Goal: Task Accomplishment & Management: Manage account settings

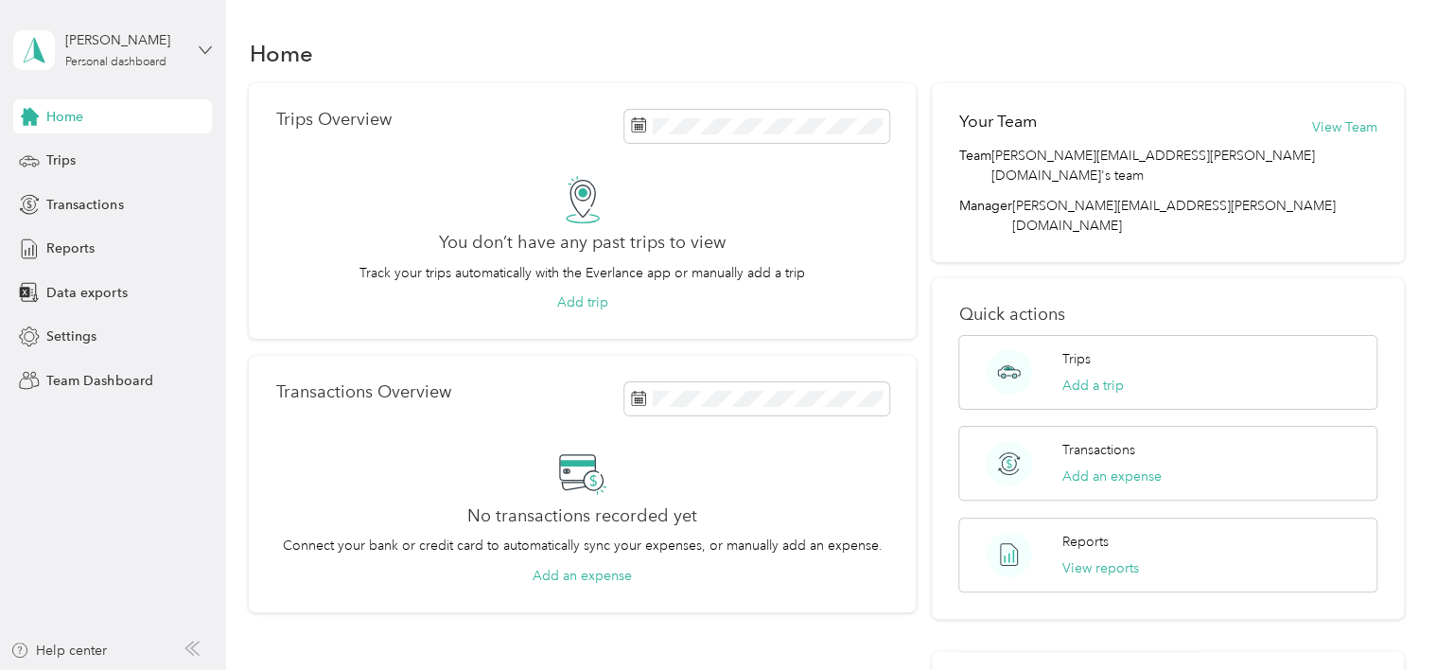
click at [201, 45] on icon at bounding box center [205, 50] width 13 height 13
click at [138, 148] on div "Team dashboard" at bounding box center [319, 155] width 585 height 33
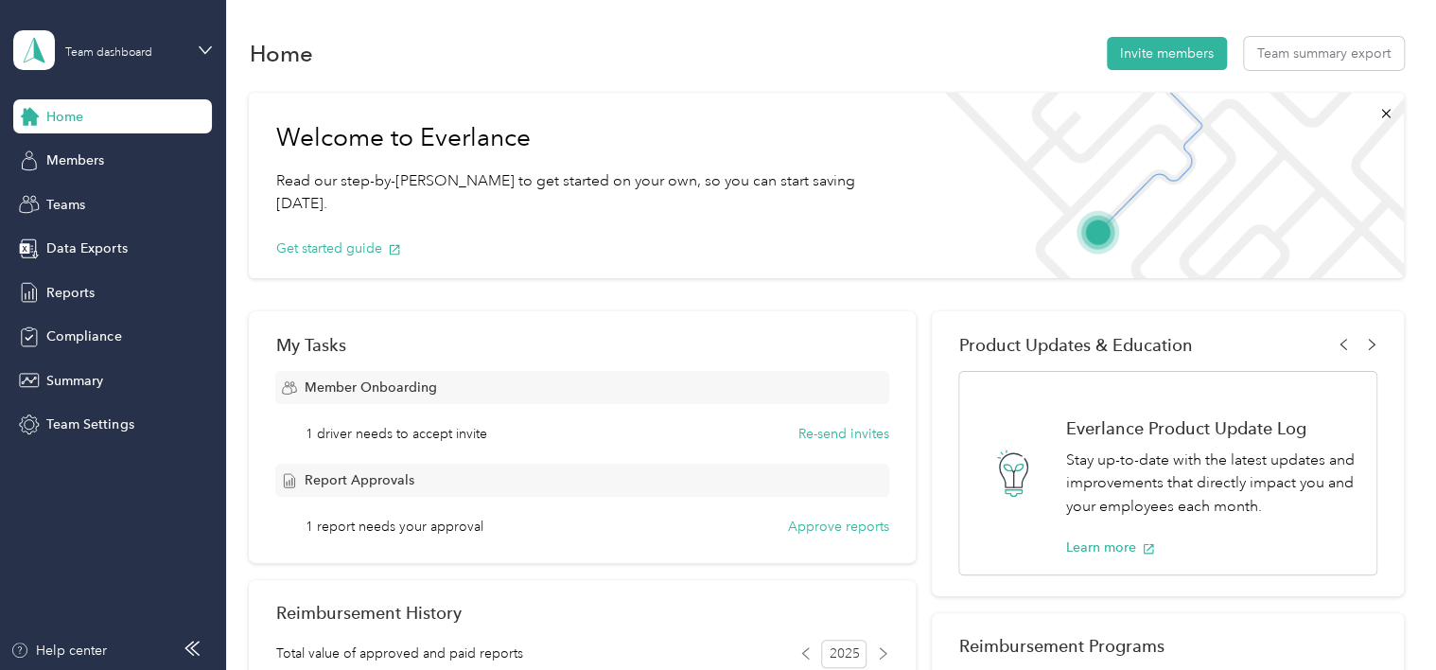
click at [421, 439] on span "1 driver needs to accept invite" at bounding box center [396, 434] width 182 height 20
click at [109, 169] on div "Members" at bounding box center [112, 161] width 199 height 34
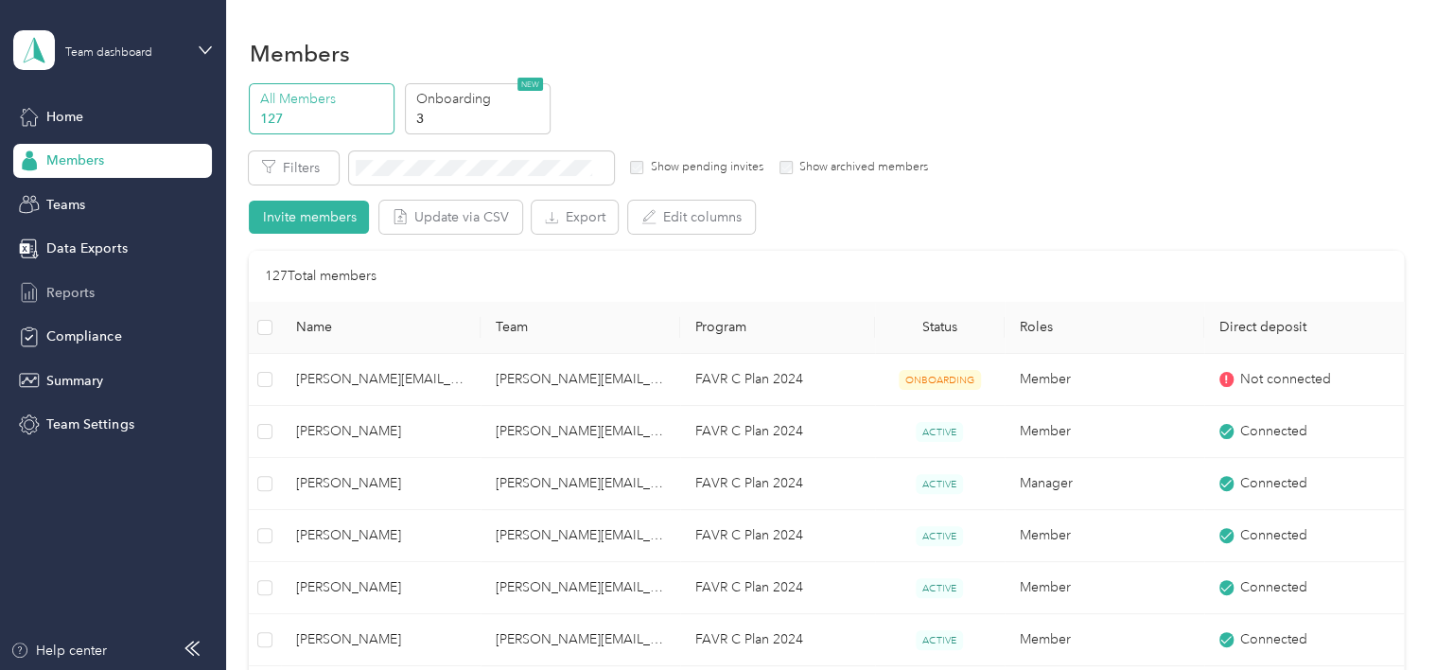
click at [62, 295] on span "Reports" at bounding box center [70, 293] width 48 height 20
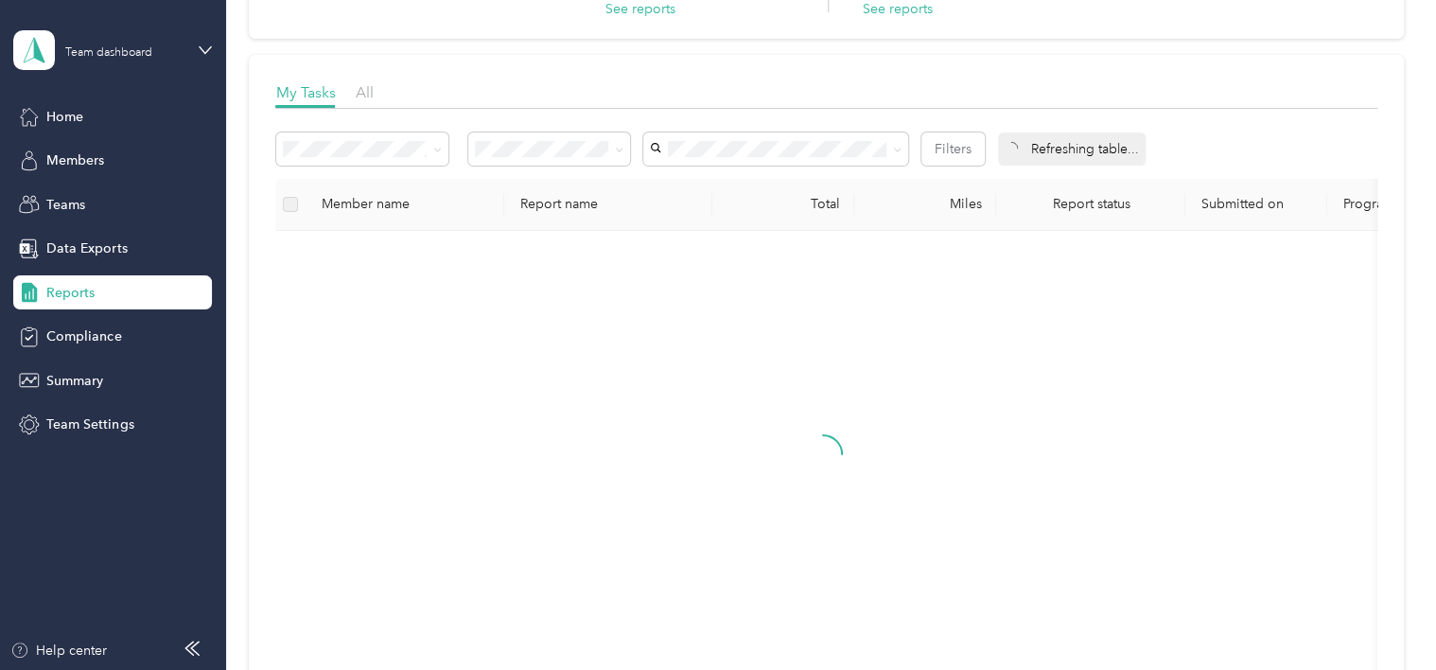
scroll to position [226, 0]
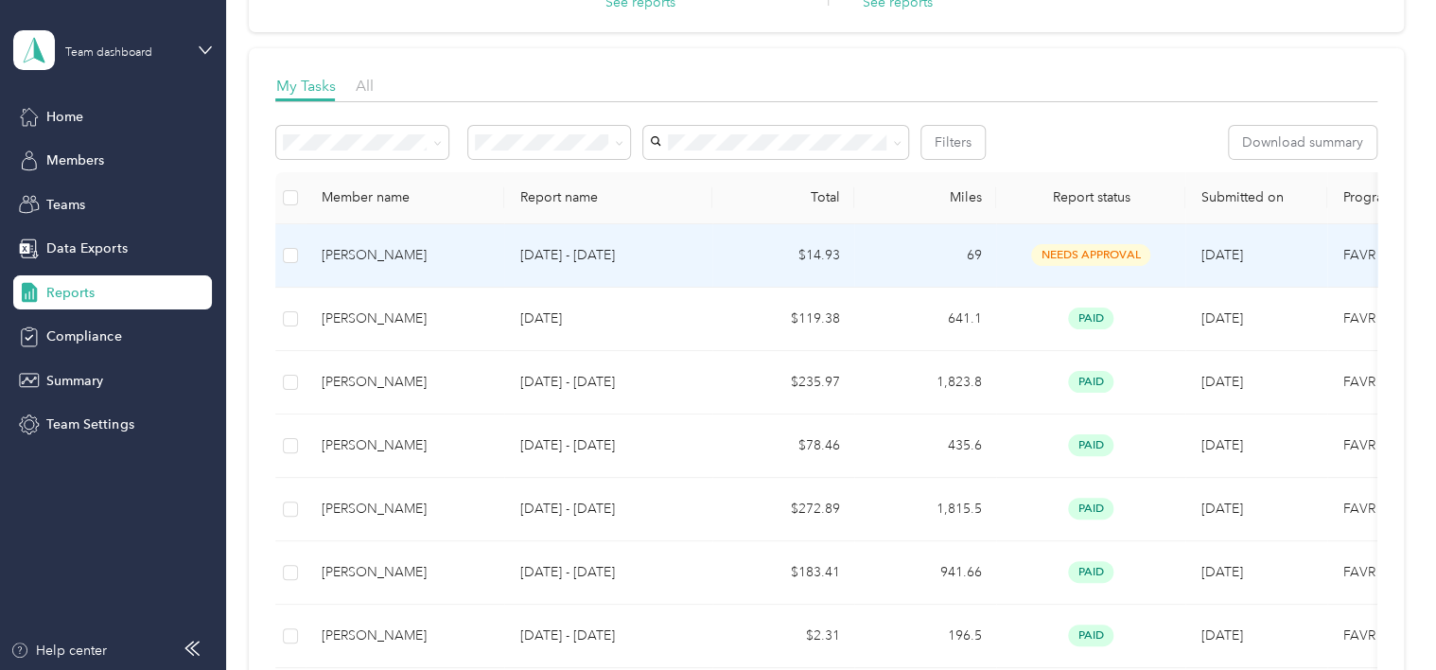
click at [1111, 230] on td "needs approval" at bounding box center [1090, 255] width 189 height 63
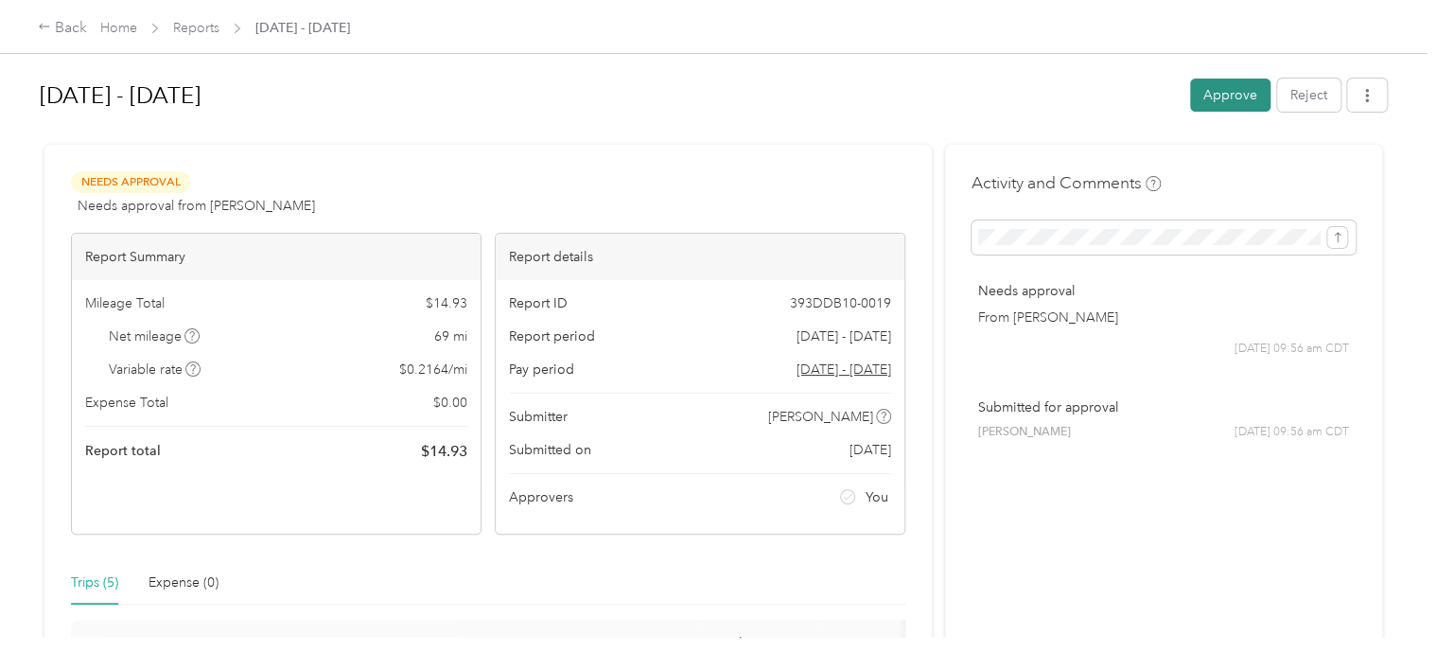
click at [1211, 96] on button "Approve" at bounding box center [1230, 94] width 80 height 33
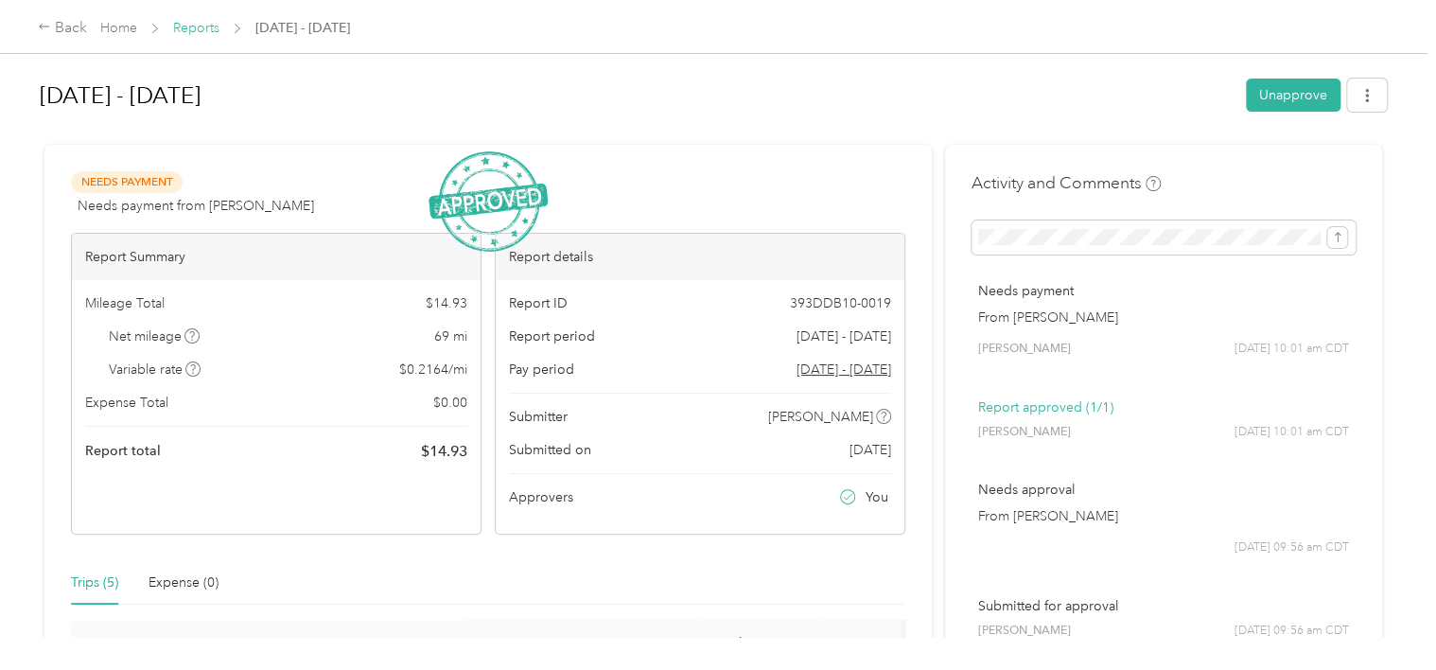
click at [194, 23] on link "Reports" at bounding box center [196, 28] width 46 height 16
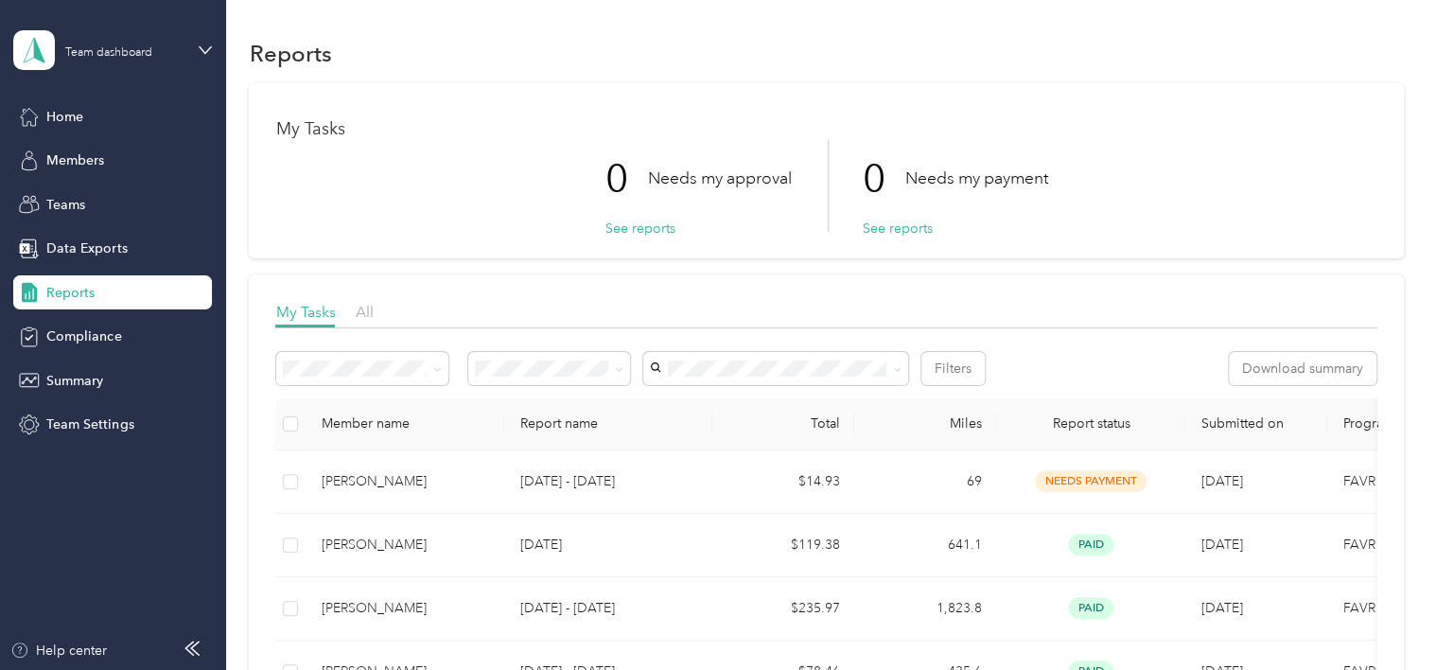
click at [79, 286] on span "Reports" at bounding box center [70, 293] width 48 height 20
click at [66, 125] on span "Home" at bounding box center [64, 117] width 37 height 20
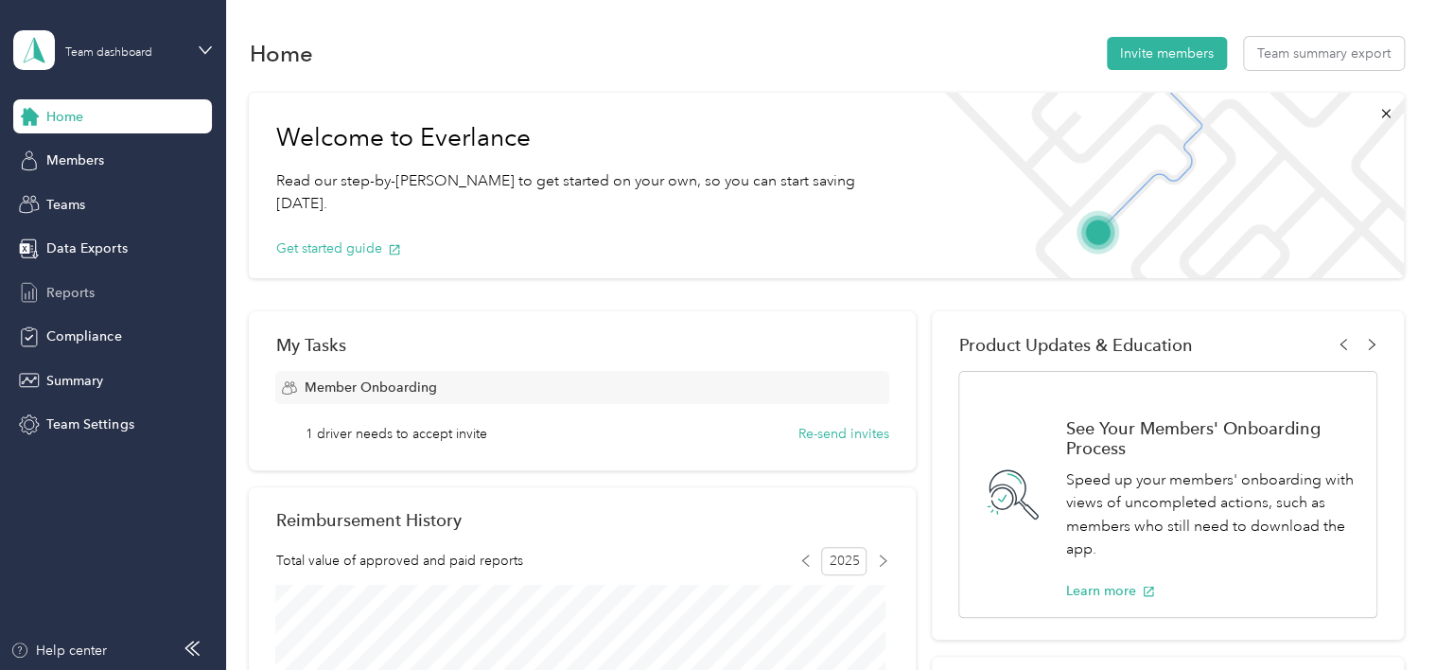
click at [78, 299] on span "Reports" at bounding box center [70, 293] width 48 height 20
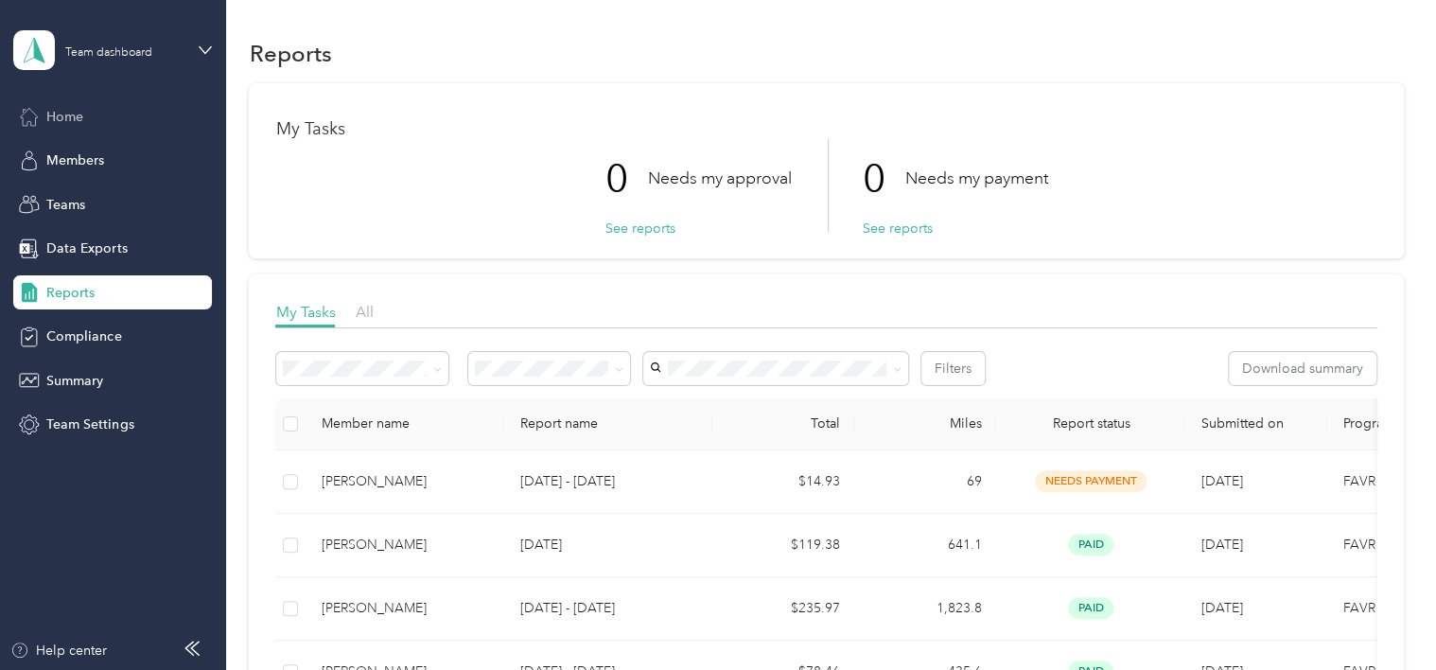
click at [95, 108] on div "Home" at bounding box center [112, 116] width 199 height 34
